Goal: Task Accomplishment & Management: Manage account settings

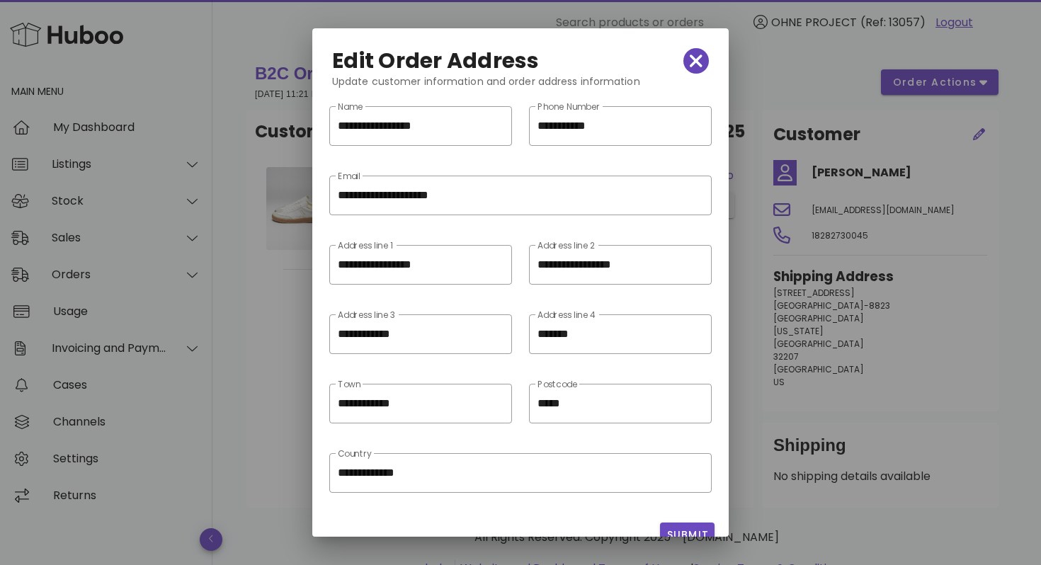
scroll to position [20, 0]
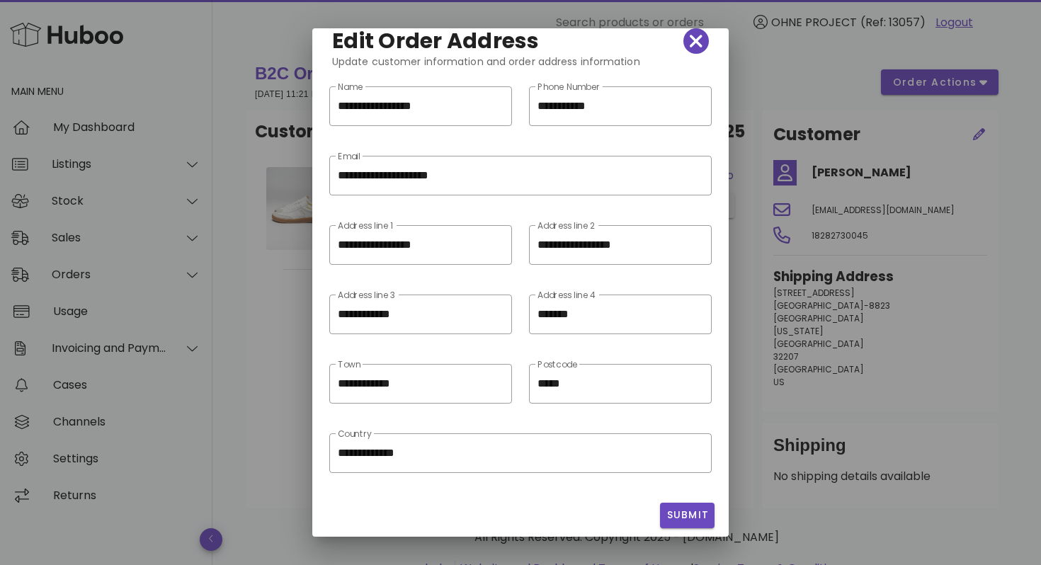
click at [702, 43] on span "button" at bounding box center [695, 41] width 25 height 20
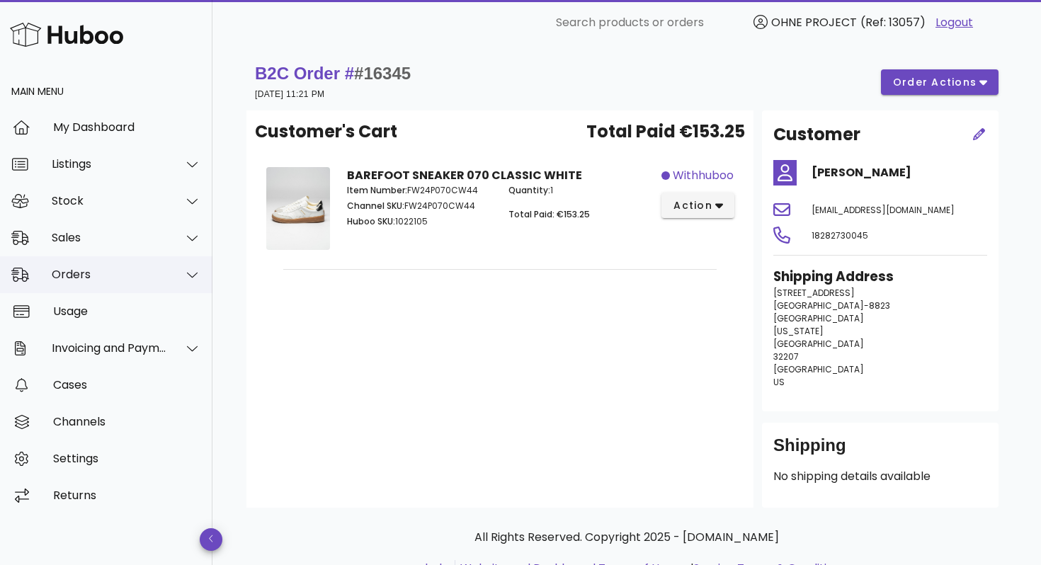
click at [120, 273] on div "Orders" at bounding box center [109, 274] width 115 height 13
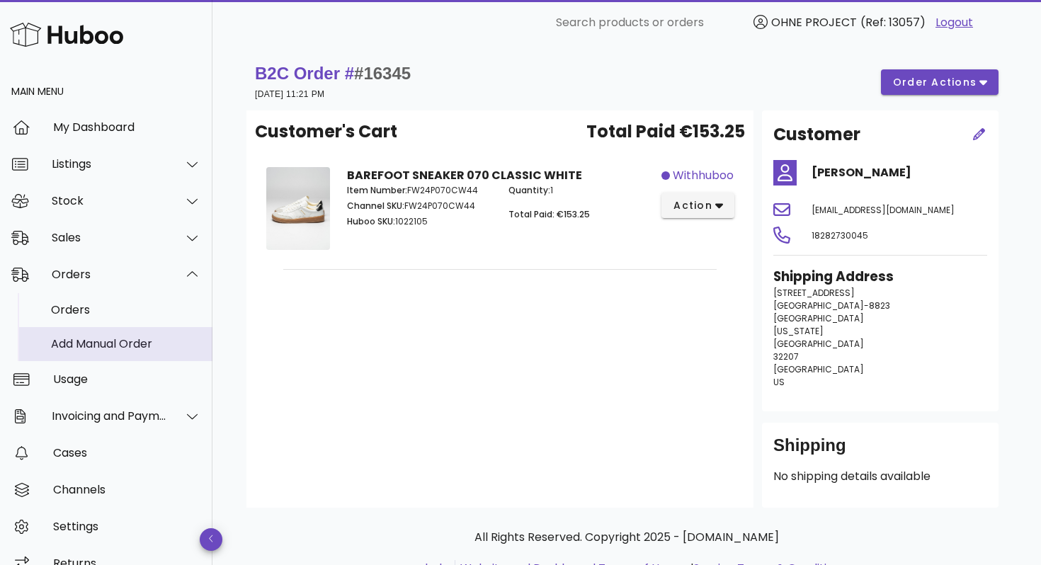
click at [115, 348] on div "Add Manual Order" at bounding box center [126, 343] width 150 height 13
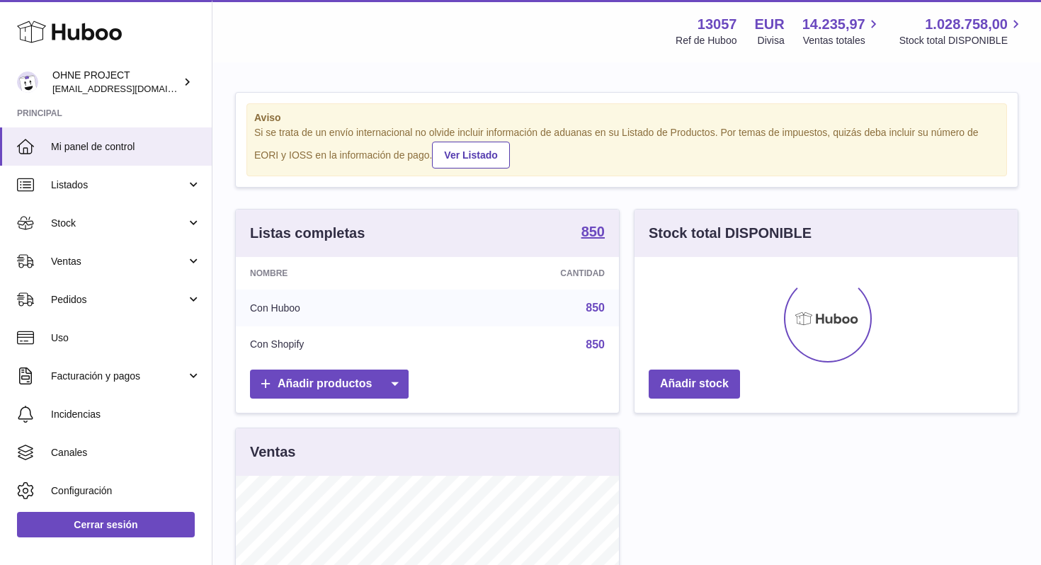
scroll to position [221, 383]
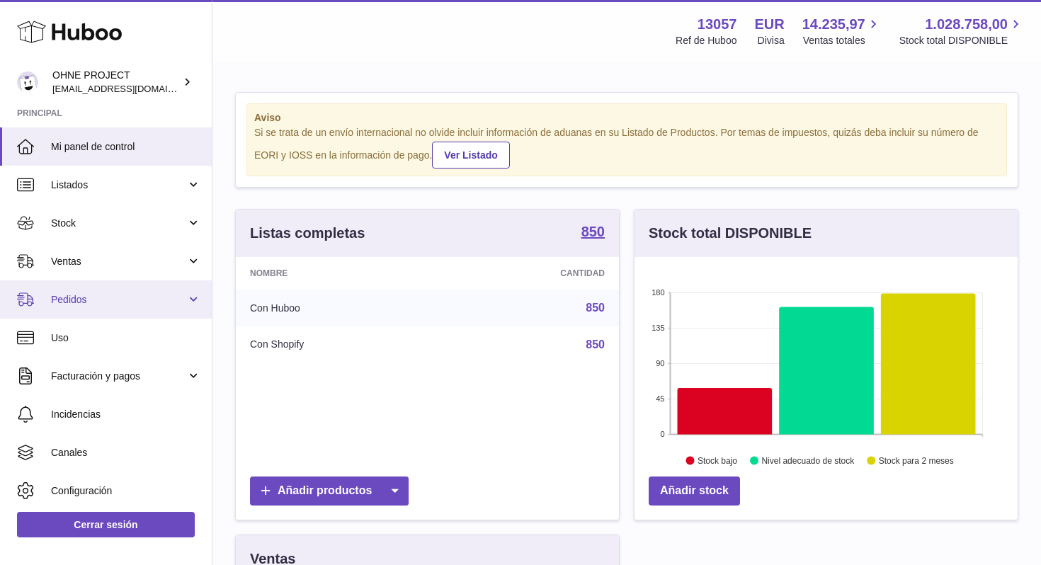
click at [125, 300] on span "Pedidos" at bounding box center [118, 299] width 135 height 13
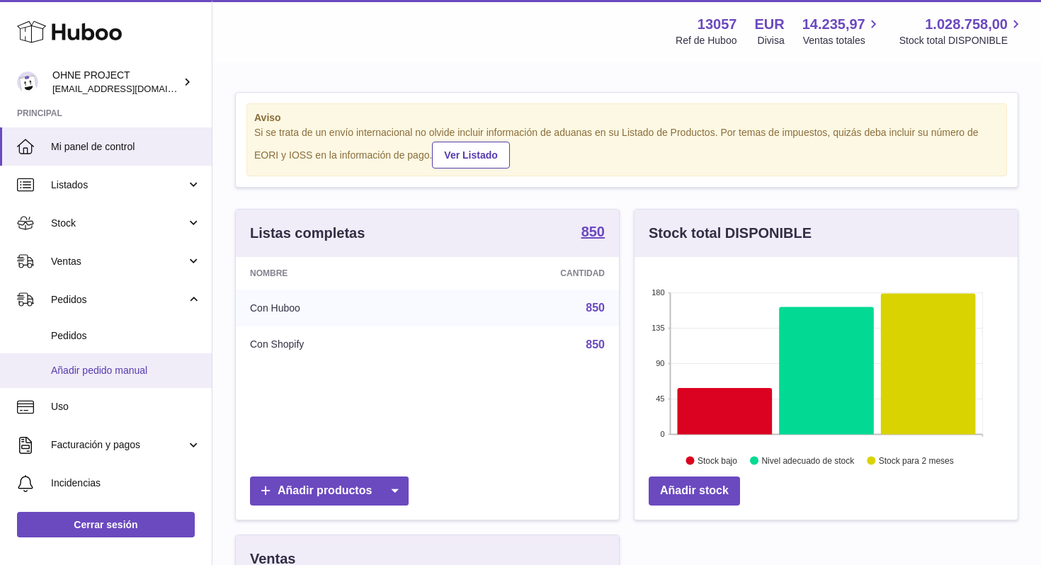
click at [126, 373] on span "Añadir pedido manual" at bounding box center [126, 370] width 150 height 13
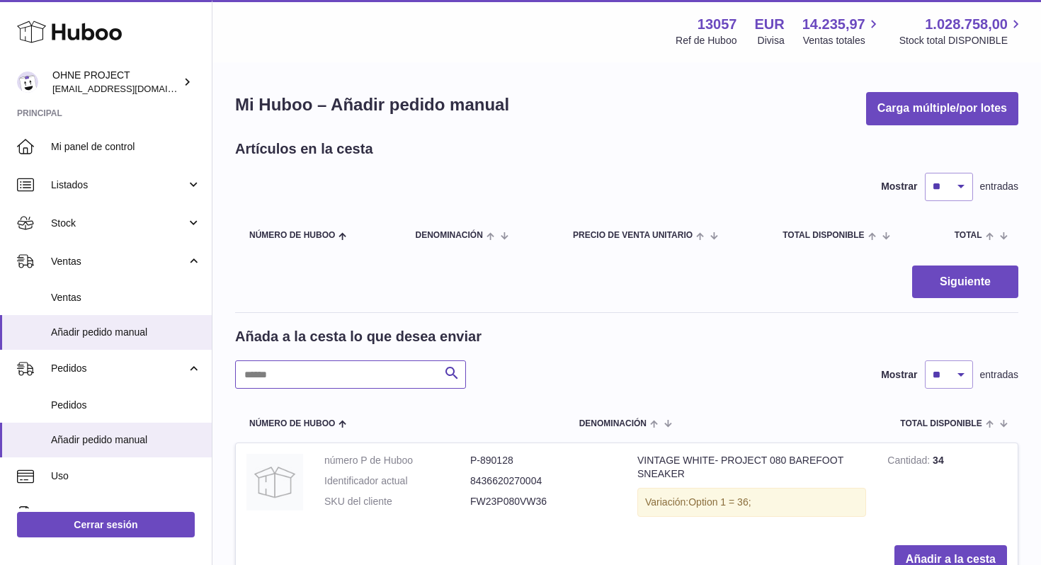
click at [331, 375] on input "text" at bounding box center [350, 374] width 231 height 28
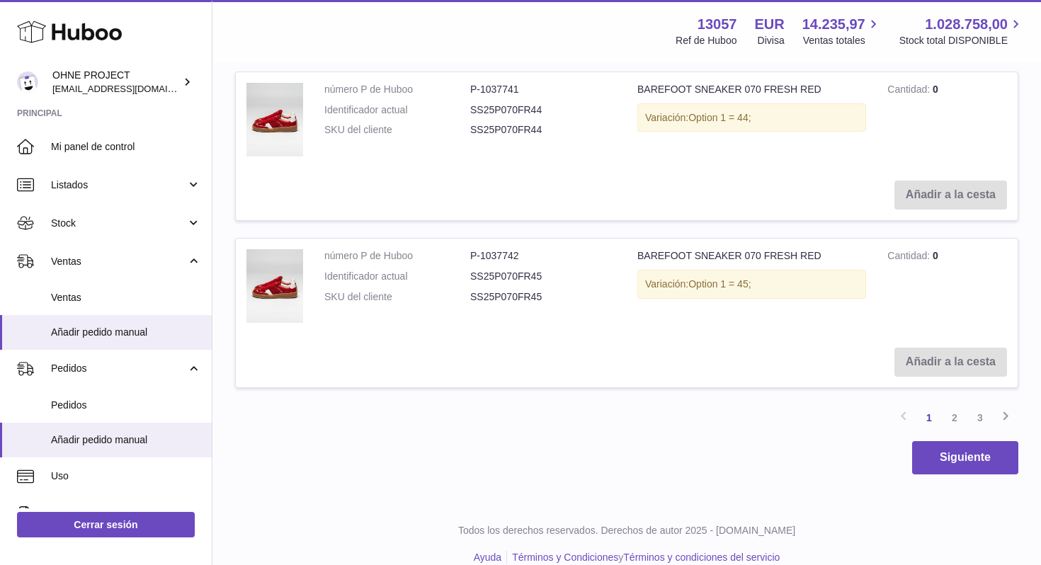
scroll to position [1727, 0]
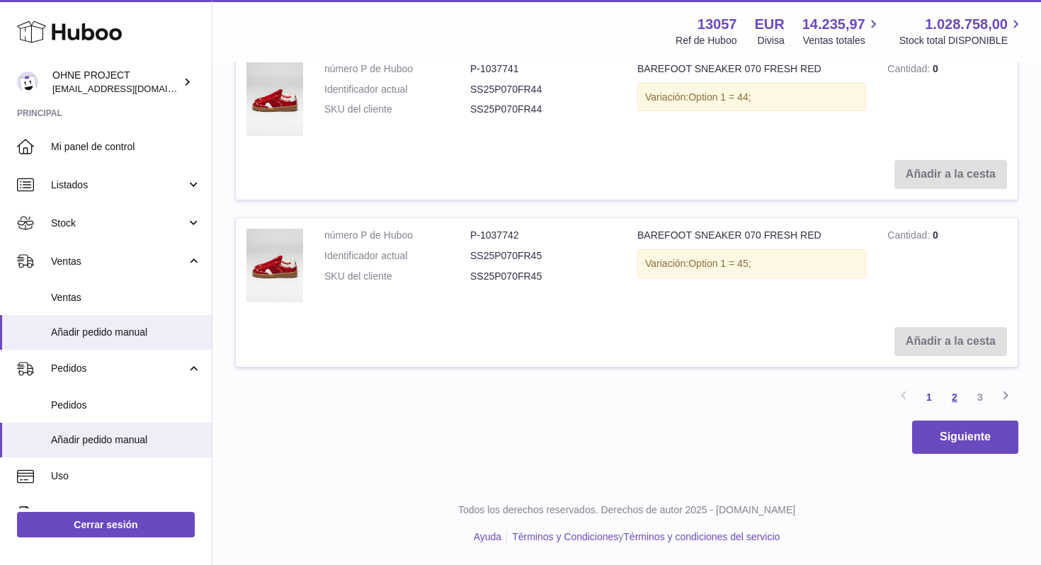
click at [957, 395] on link "2" at bounding box center [954, 397] width 25 height 25
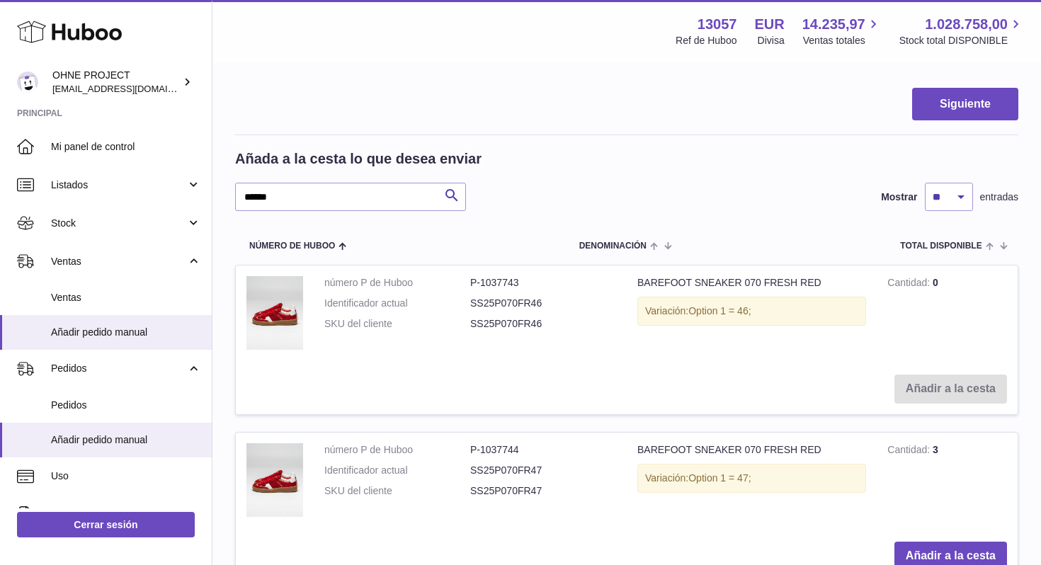
scroll to position [40, 0]
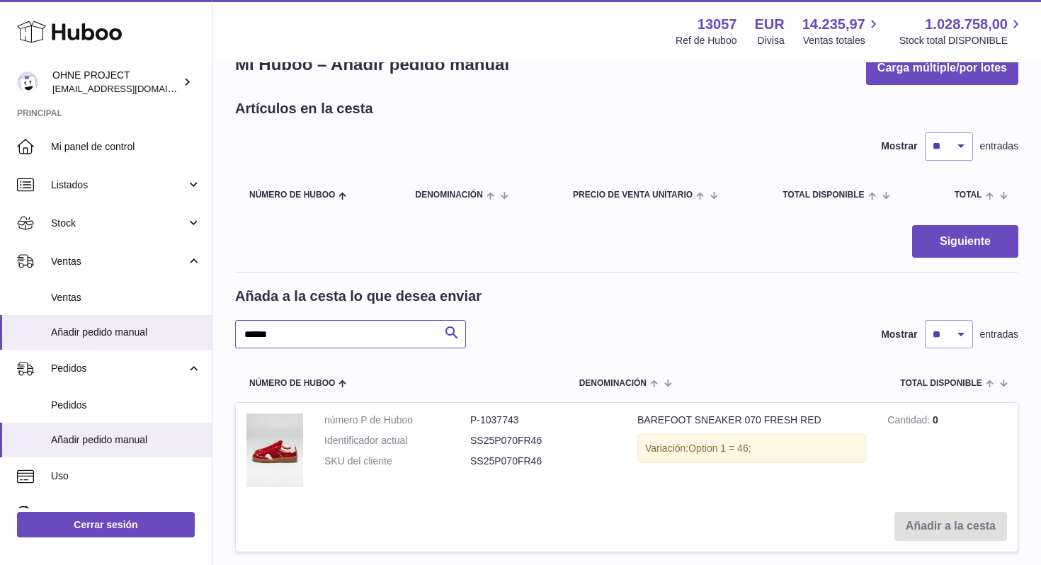
click at [312, 331] on input "*****" at bounding box center [350, 334] width 231 height 28
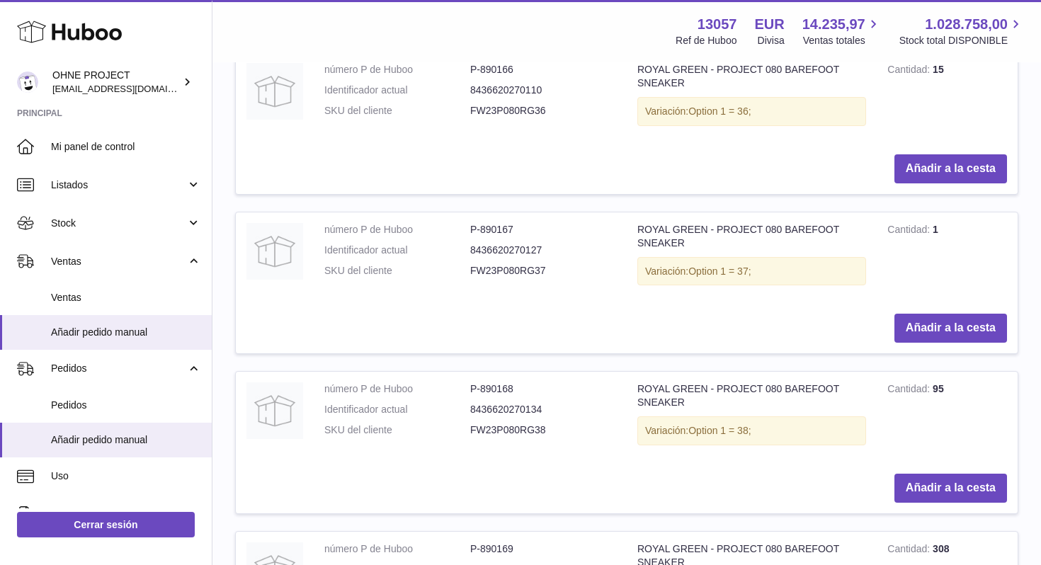
scroll to position [647, 0]
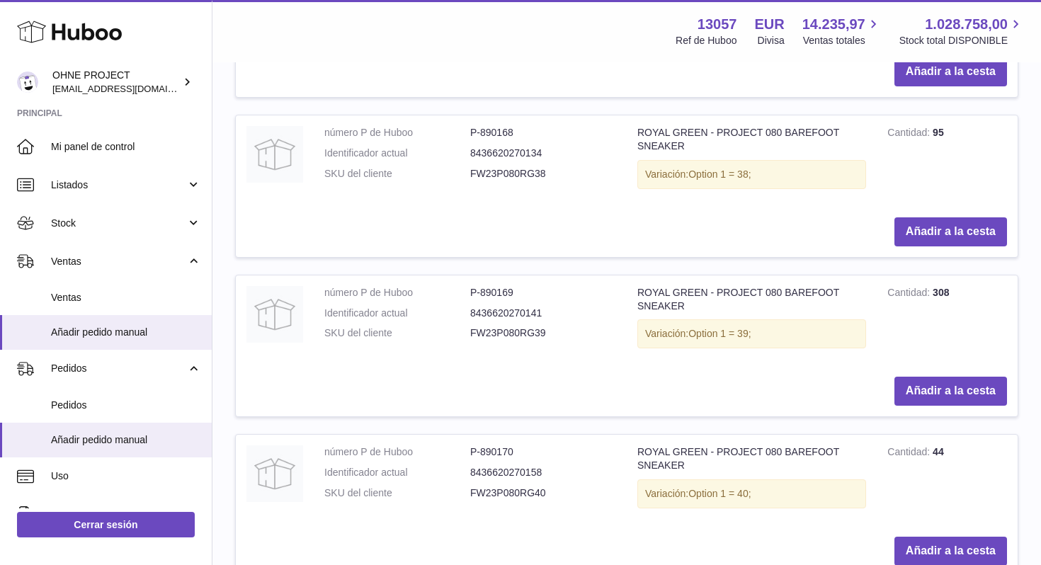
type input "*****"
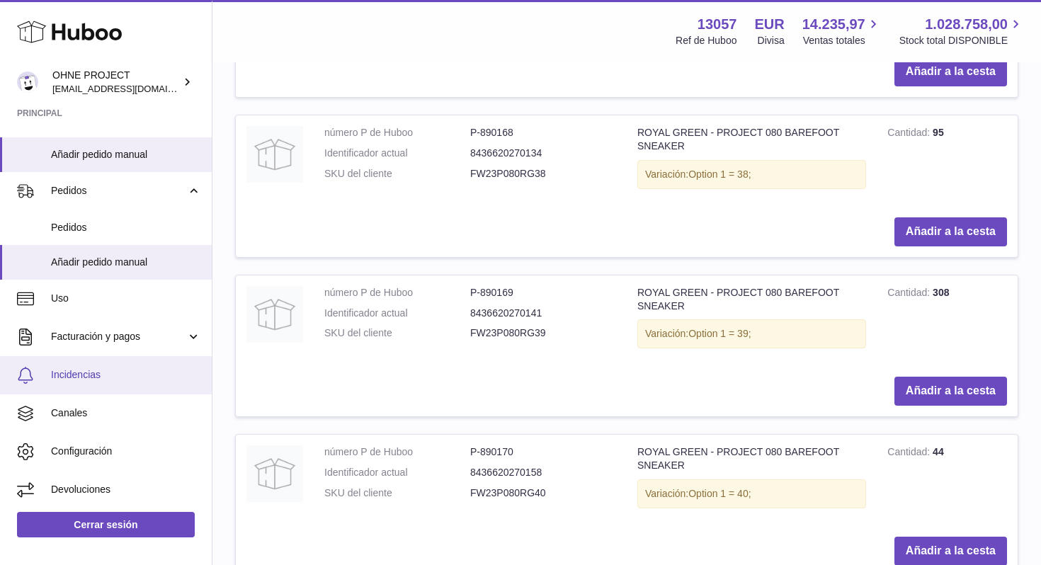
click at [86, 370] on span "Incidencias" at bounding box center [126, 374] width 150 height 13
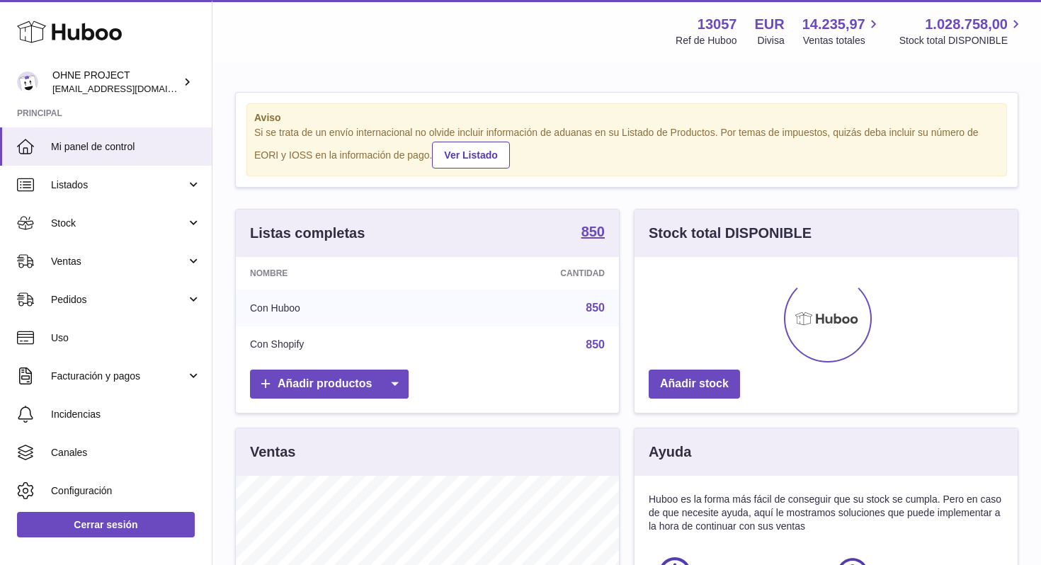
scroll to position [221, 383]
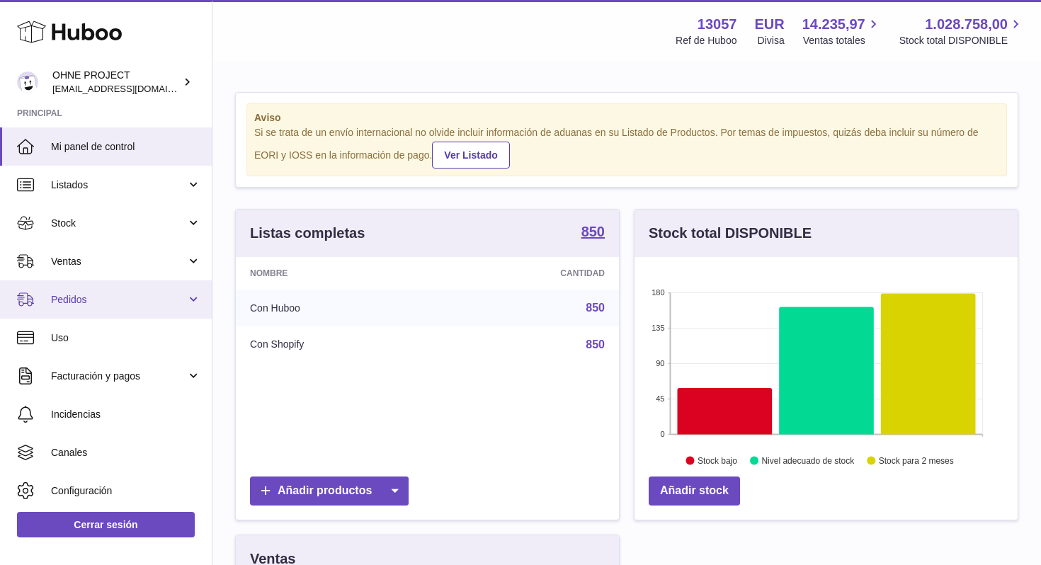
click at [103, 305] on span "Pedidos" at bounding box center [118, 299] width 135 height 13
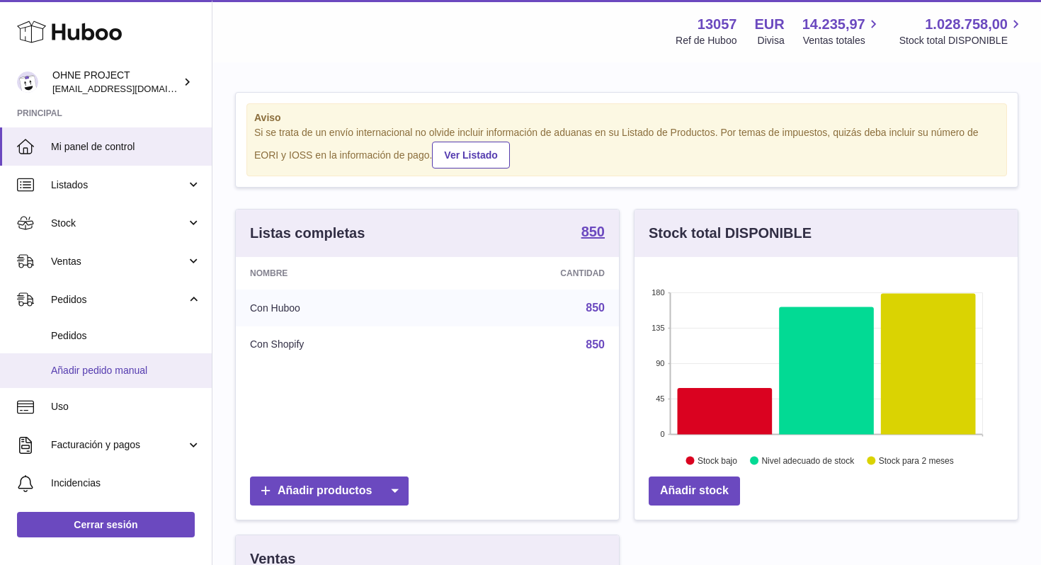
click at [89, 362] on link "Añadir pedido manual" at bounding box center [106, 370] width 212 height 35
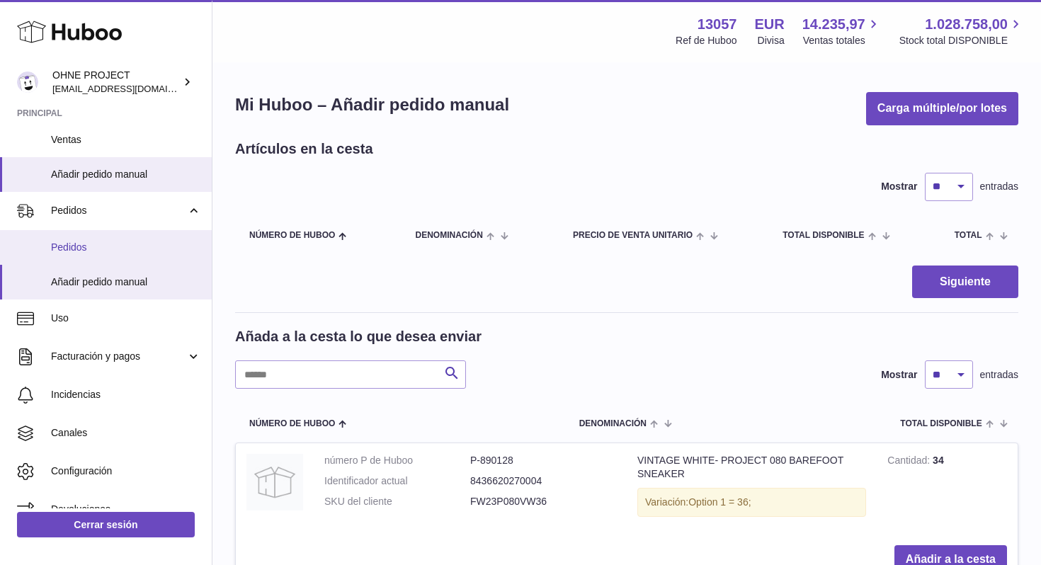
scroll to position [178, 0]
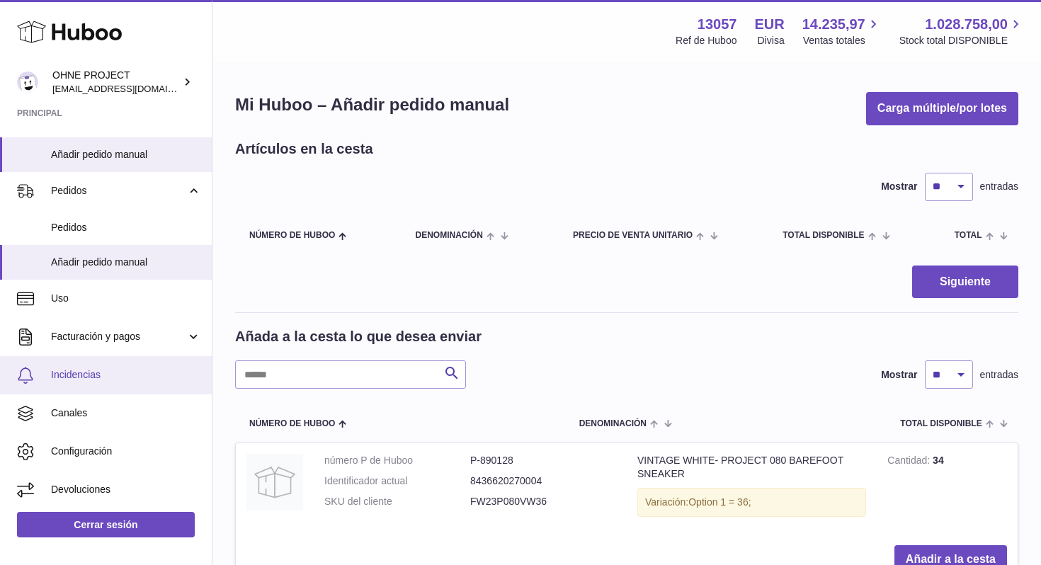
click at [101, 373] on span "Incidencias" at bounding box center [126, 374] width 150 height 13
